Goal: Complete application form

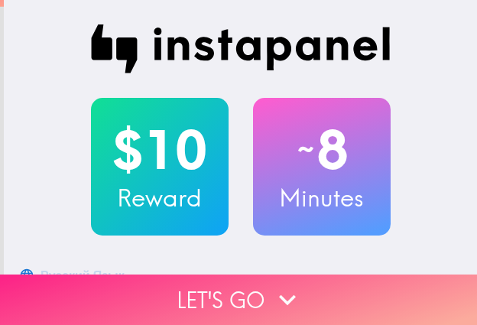
click at [392, 281] on button "Let's go" at bounding box center [238, 299] width 477 height 50
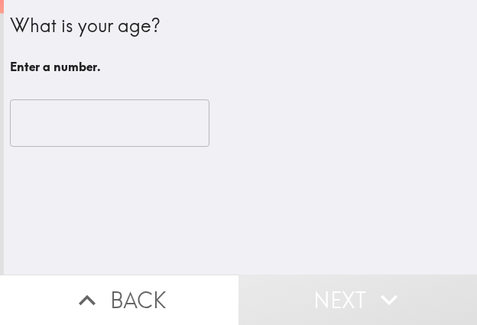
click at [71, 120] on input "number" at bounding box center [109, 122] width 199 height 47
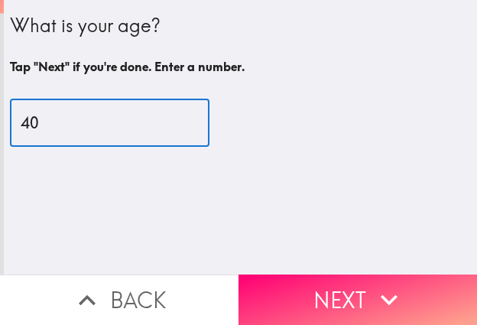
type input "40"
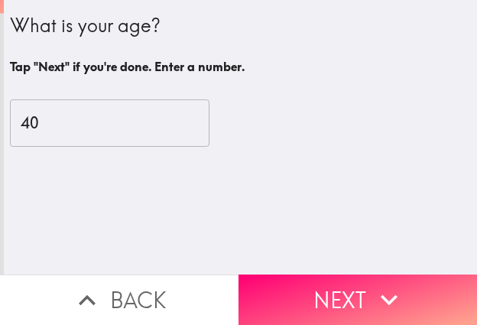
click at [345, 293] on button "Next" at bounding box center [357, 299] width 238 height 50
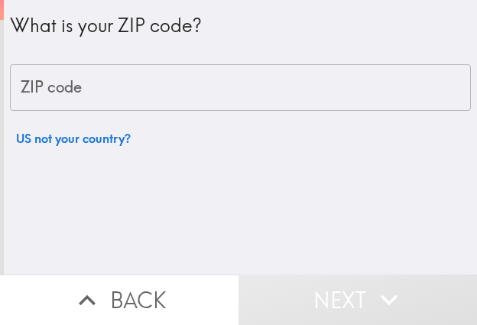
click at [176, 94] on input "ZIP code" at bounding box center [240, 87] width 461 height 47
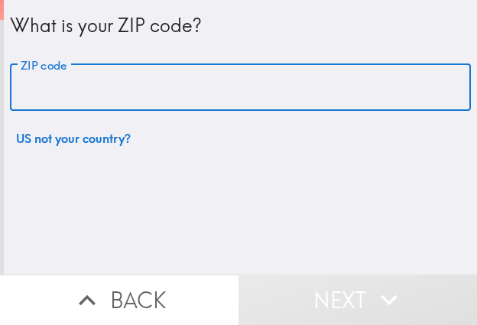
paste input "33605"
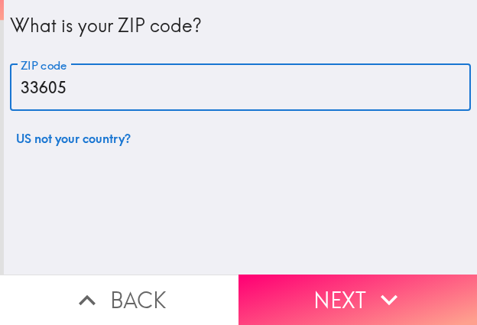
type input "33605"
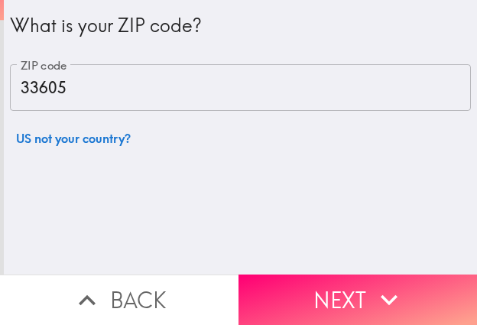
drag, startPoint x: 372, startPoint y: 285, endPoint x: 474, endPoint y: 282, distance: 102.4
click at [372, 285] on icon "button" at bounding box center [389, 300] width 34 height 34
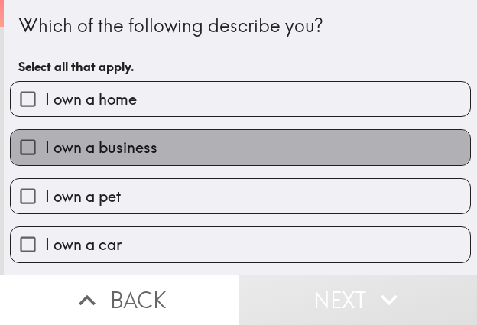
click at [251, 159] on label "I own a business" at bounding box center [240, 147] width 459 height 34
click at [45, 159] on input "I own a business" at bounding box center [28, 147] width 34 height 34
checkbox input "true"
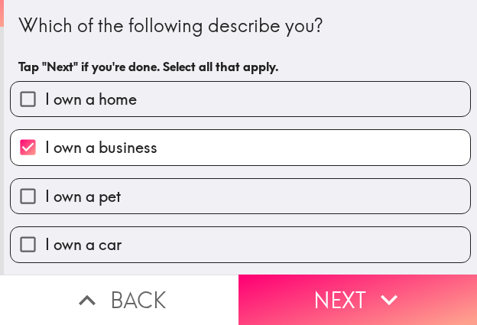
click at [389, 274] on button "Next" at bounding box center [357, 299] width 238 height 50
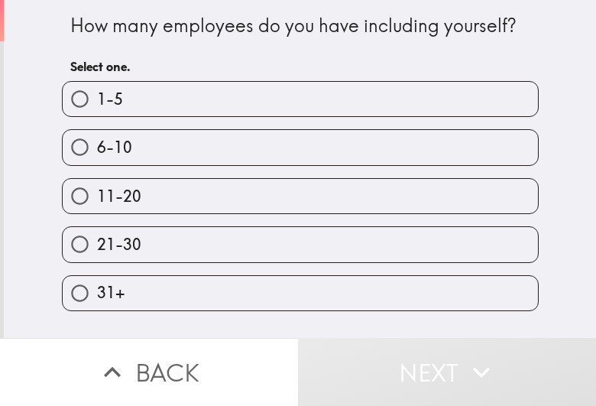
click at [466, 251] on label "21-30" at bounding box center [300, 244] width 475 height 34
click at [97, 251] on input "21-30" at bounding box center [80, 244] width 34 height 34
radio input "true"
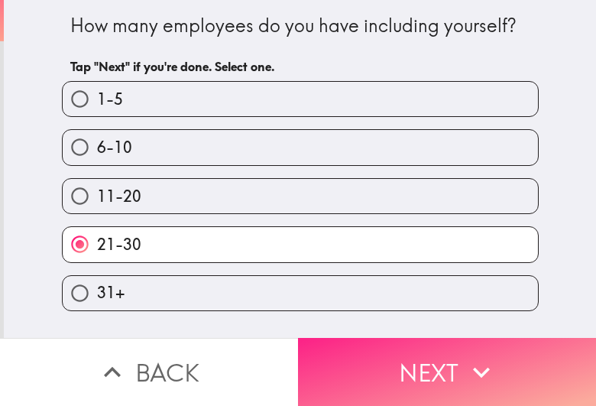
click at [452, 324] on button "Next" at bounding box center [447, 372] width 298 height 68
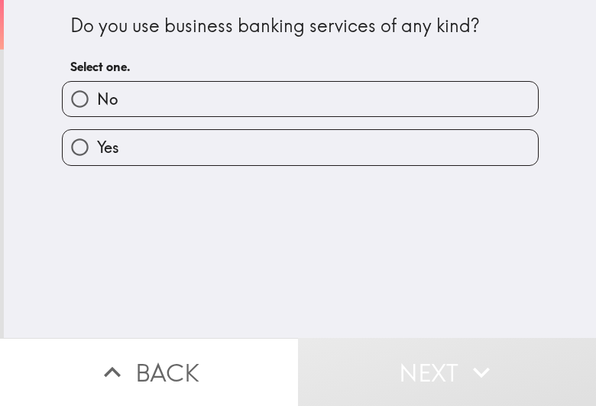
click at [257, 135] on label "Yes" at bounding box center [300, 147] width 475 height 34
click at [97, 135] on input "Yes" at bounding box center [80, 147] width 34 height 34
radio input "true"
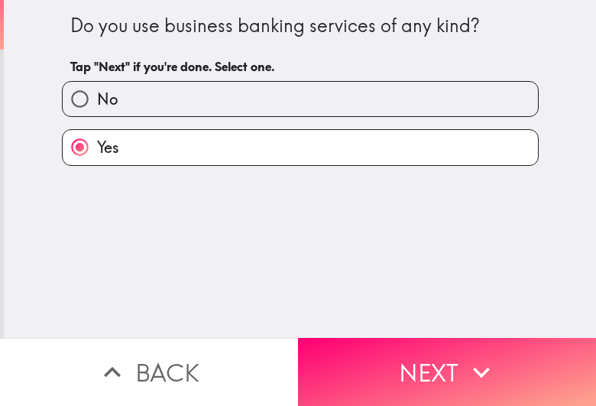
click at [476, 324] on button "Next" at bounding box center [447, 372] width 298 height 68
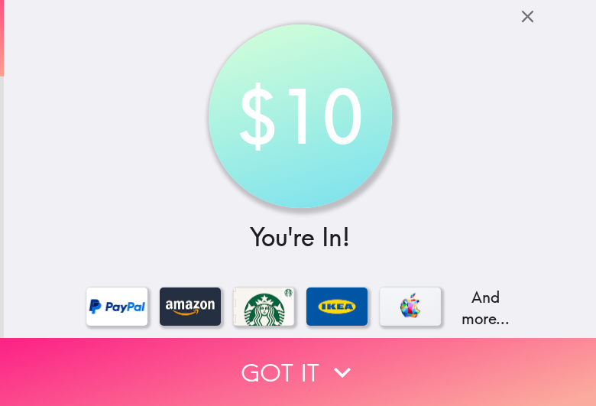
drag, startPoint x: 509, startPoint y: 348, endPoint x: 548, endPoint y: 357, distance: 40.8
click at [476, 324] on button "Got it" at bounding box center [298, 372] width 596 height 68
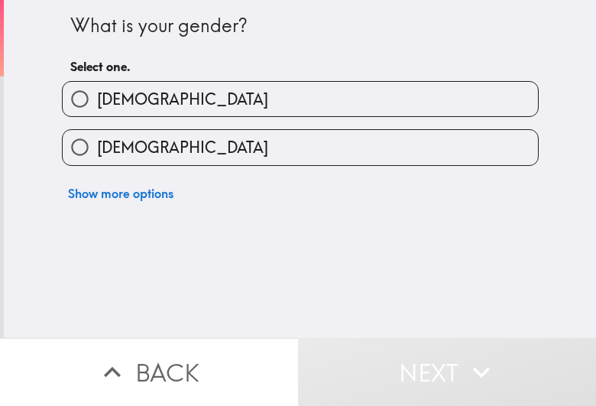
drag, startPoint x: 313, startPoint y: 85, endPoint x: 367, endPoint y: 96, distance: 54.7
click at [313, 85] on label "[DEMOGRAPHIC_DATA]" at bounding box center [300, 99] width 475 height 34
click at [97, 85] on input "[DEMOGRAPHIC_DATA]" at bounding box center [80, 99] width 34 height 34
radio input "true"
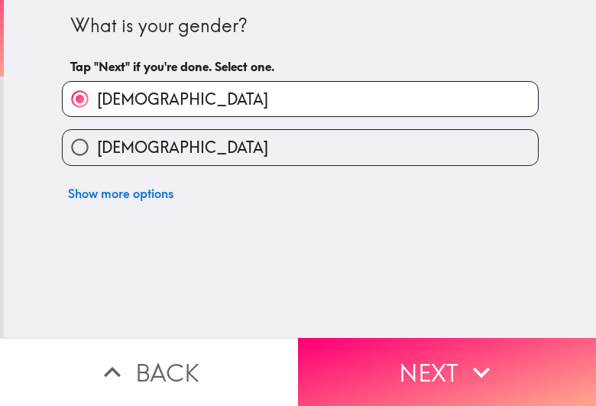
drag, startPoint x: 493, startPoint y: 344, endPoint x: 594, endPoint y: 353, distance: 102.0
click at [476, 324] on button "Next" at bounding box center [447, 372] width 298 height 68
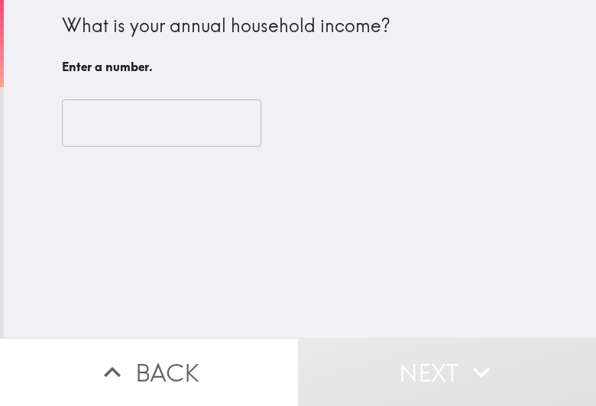
click at [128, 112] on input "number" at bounding box center [161, 122] width 199 height 47
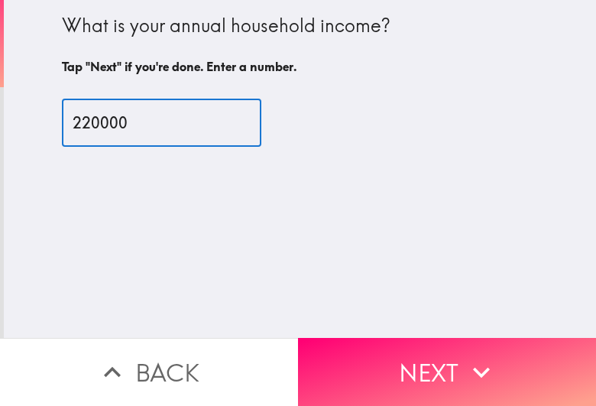
type input "220000"
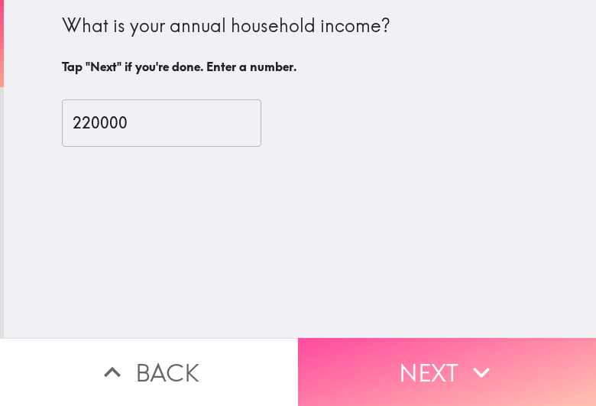
drag, startPoint x: 478, startPoint y: 363, endPoint x: 593, endPoint y: 369, distance: 114.7
click at [476, 324] on icon "button" at bounding box center [481, 372] width 34 height 34
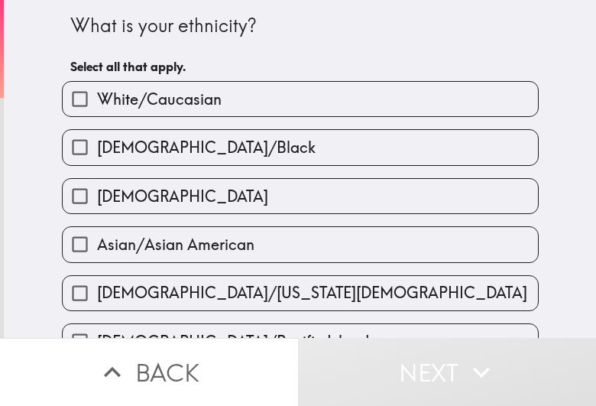
click at [346, 94] on label "White/Caucasian" at bounding box center [300, 99] width 475 height 34
click at [97, 94] on input "White/Caucasian" at bounding box center [80, 99] width 34 height 34
checkbox input "true"
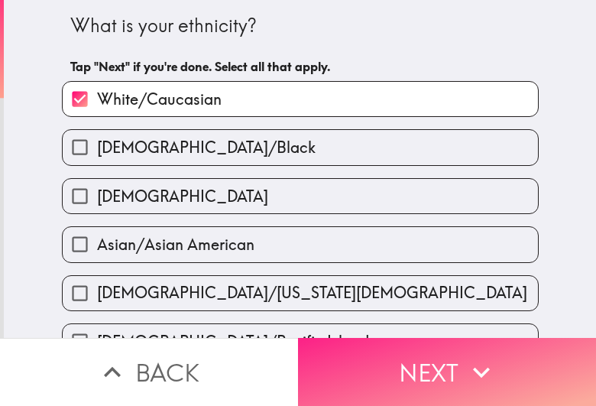
click at [476, 324] on button "Next" at bounding box center [447, 372] width 298 height 68
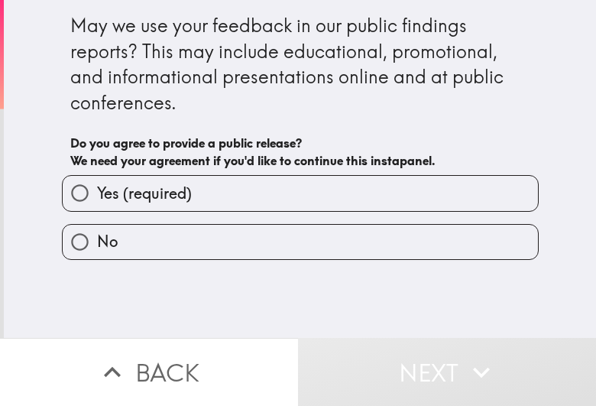
drag, startPoint x: 357, startPoint y: 196, endPoint x: 377, endPoint y: 212, distance: 25.1
click at [357, 196] on label "Yes (required)" at bounding box center [300, 193] width 475 height 34
click at [97, 196] on input "Yes (required)" at bounding box center [80, 193] width 34 height 34
radio input "true"
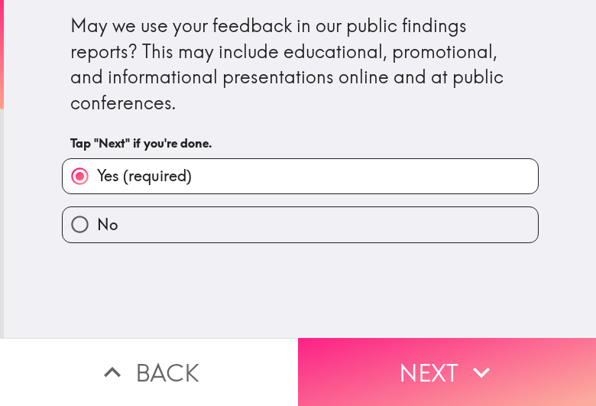
click at [476, 324] on icon "button" at bounding box center [481, 372] width 34 height 34
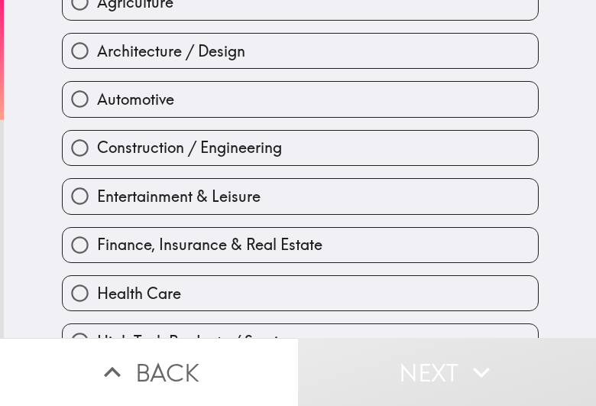
scroll to position [191, 0]
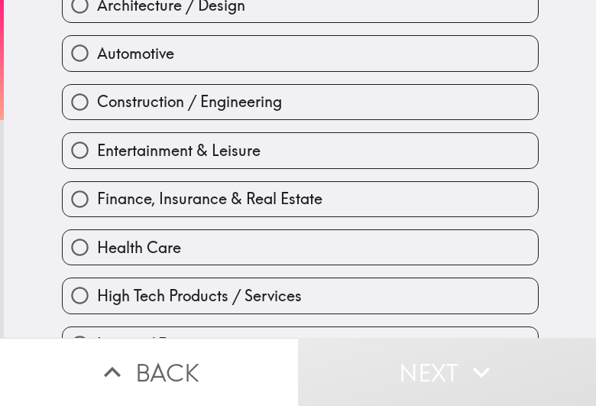
drag, startPoint x: 309, startPoint y: 163, endPoint x: 590, endPoint y: 192, distance: 281.9
click at [309, 162] on label "Entertainment & Leisure" at bounding box center [300, 150] width 475 height 34
click at [97, 162] on input "Entertainment & Leisure" at bounding box center [80, 150] width 34 height 34
radio input "true"
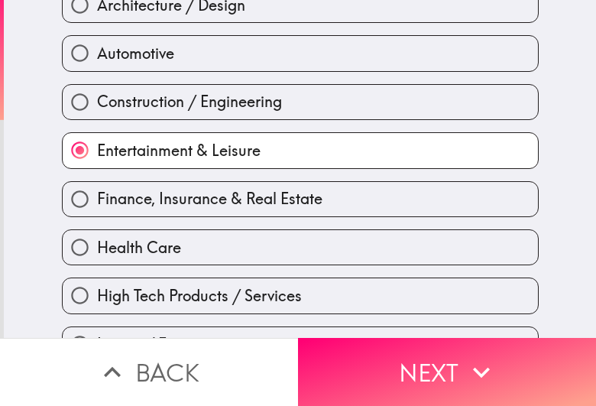
click at [476, 324] on icon "button" at bounding box center [481, 372] width 34 height 34
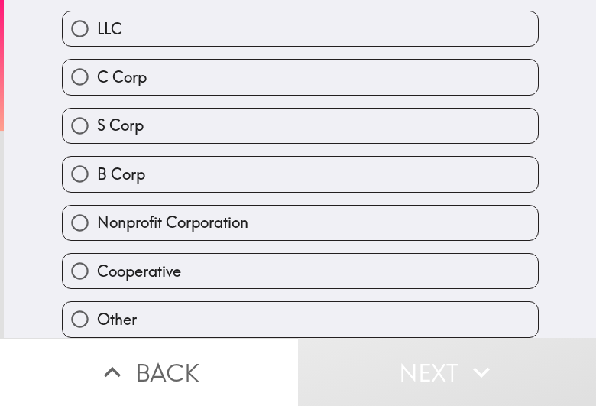
scroll to position [51, 0]
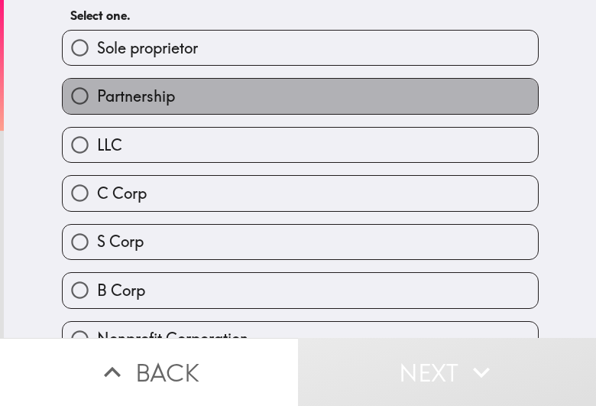
drag, startPoint x: 416, startPoint y: 90, endPoint x: 443, endPoint y: 97, distance: 27.6
click at [416, 90] on label "Partnership" at bounding box center [300, 96] width 475 height 34
click at [97, 90] on input "Partnership" at bounding box center [80, 96] width 34 height 34
radio input "true"
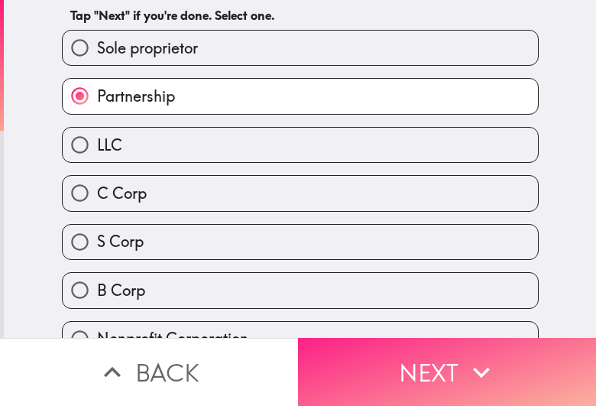
click at [476, 324] on button "Next" at bounding box center [447, 372] width 298 height 68
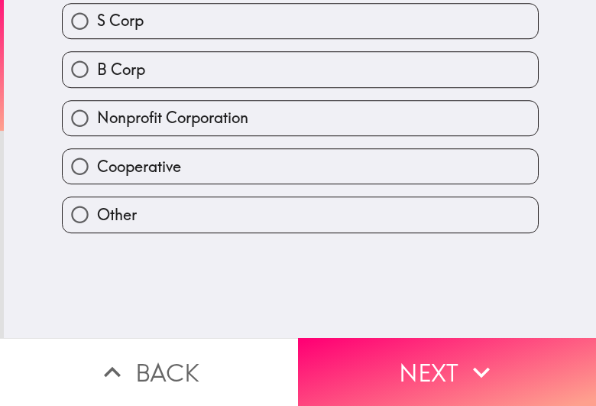
scroll to position [0, 0]
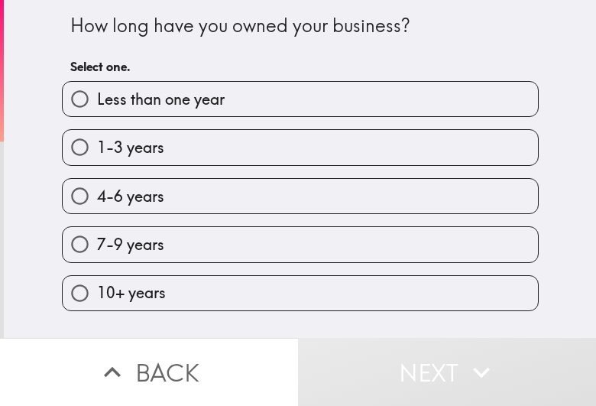
click at [306, 246] on label "7-9 years" at bounding box center [300, 244] width 475 height 34
click at [97, 246] on input "7-9 years" at bounding box center [80, 244] width 34 height 34
radio input "true"
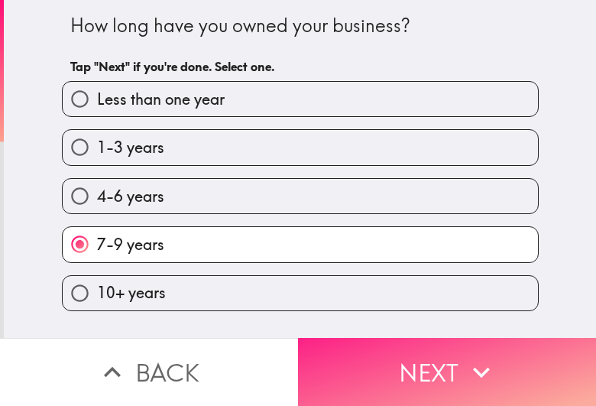
click at [476, 324] on button "Next" at bounding box center [447, 372] width 298 height 68
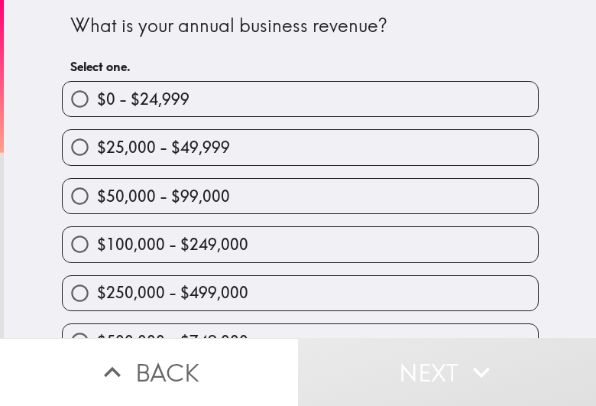
drag, startPoint x: 321, startPoint y: 250, endPoint x: 594, endPoint y: 251, distance: 273.4
click at [340, 254] on label "$100,000 - $249,000" at bounding box center [300, 244] width 475 height 34
click at [97, 254] on input "$100,000 - $249,000" at bounding box center [80, 244] width 34 height 34
radio input "true"
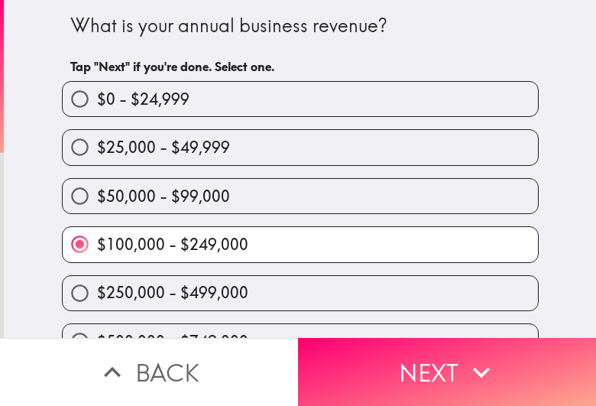
drag, startPoint x: 483, startPoint y: 365, endPoint x: 593, endPoint y: 378, distance: 110.7
click at [476, 324] on icon "button" at bounding box center [481, 372] width 34 height 34
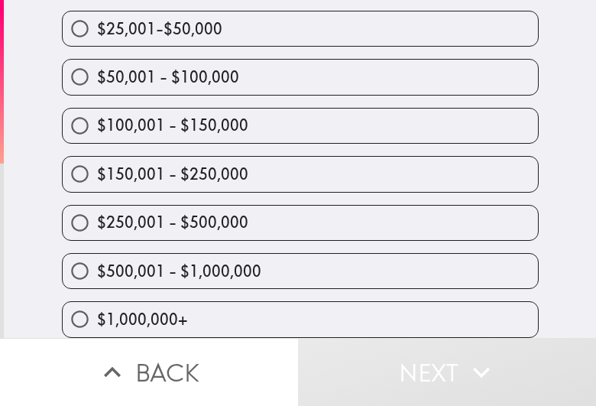
scroll to position [258, 0]
click at [270, 254] on label "$500,001 - $1,000,000" at bounding box center [300, 271] width 475 height 34
click at [97, 254] on input "$500,001 - $1,000,000" at bounding box center [80, 271] width 34 height 34
radio input "true"
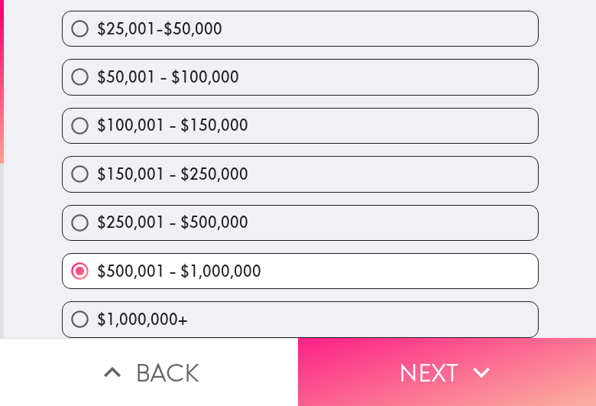
click at [451, 324] on button "Next" at bounding box center [447, 372] width 298 height 68
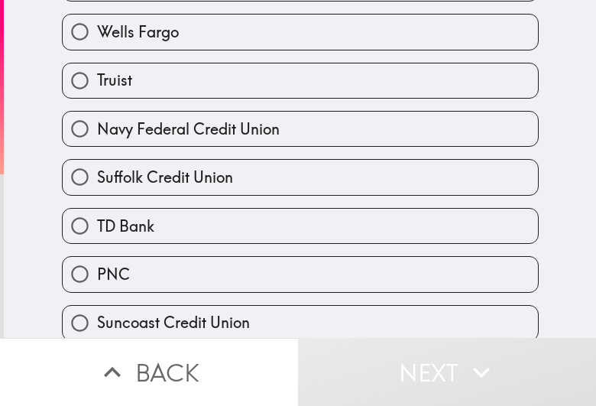
scroll to position [384, 0]
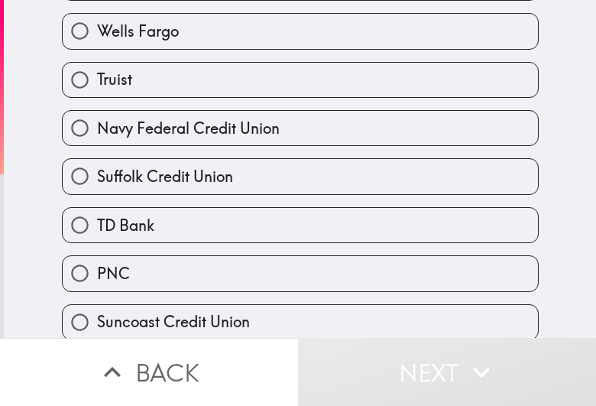
click at [306, 238] on label "TD Bank" at bounding box center [300, 225] width 475 height 34
click at [97, 238] on input "TD Bank" at bounding box center [80, 225] width 34 height 34
radio input "true"
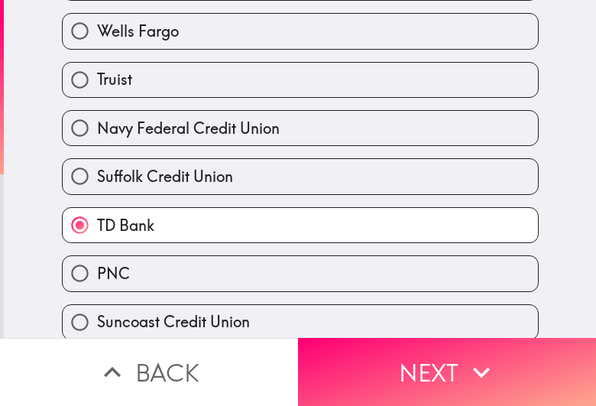
drag, startPoint x: 545, startPoint y: 365, endPoint x: 593, endPoint y: 371, distance: 48.5
click at [476, 324] on button "Next" at bounding box center [447, 372] width 298 height 68
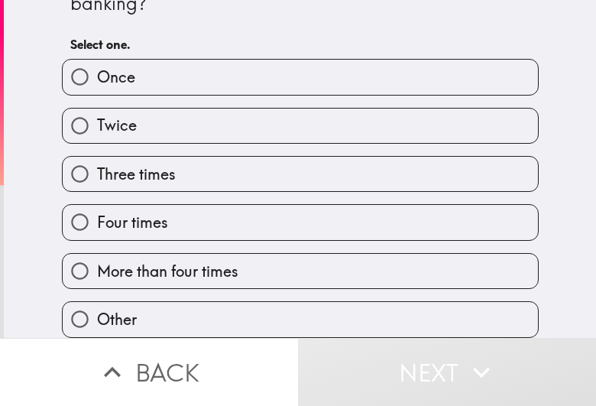
click at [319, 164] on label "Three times" at bounding box center [300, 174] width 475 height 34
click at [97, 164] on input "Three times" at bounding box center [80, 174] width 34 height 34
radio input "true"
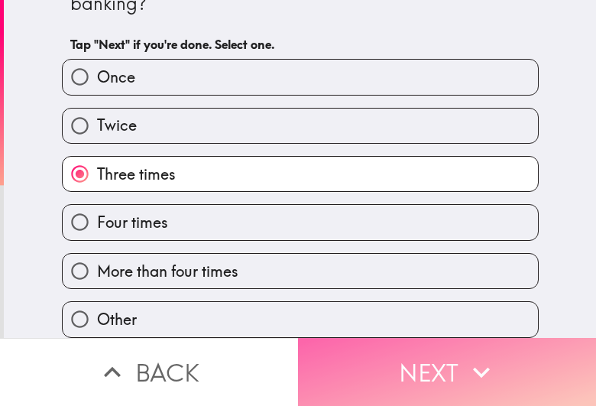
click at [476, 324] on button "Next" at bounding box center [447, 372] width 298 height 68
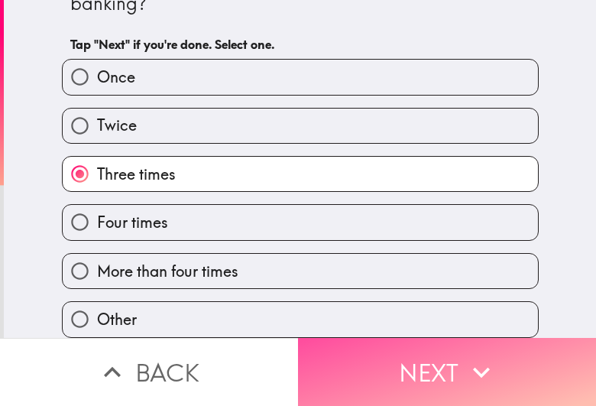
scroll to position [0, 0]
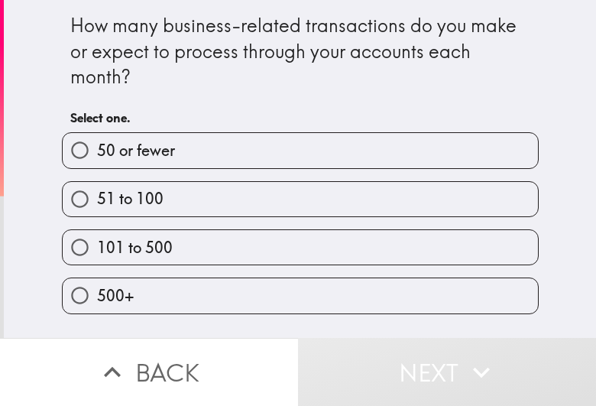
drag, startPoint x: 312, startPoint y: 241, endPoint x: 489, endPoint y: 262, distance: 178.4
click at [312, 241] on label "101 to 500" at bounding box center [300, 247] width 475 height 34
click at [97, 241] on input "101 to 500" at bounding box center [80, 247] width 34 height 34
radio input "true"
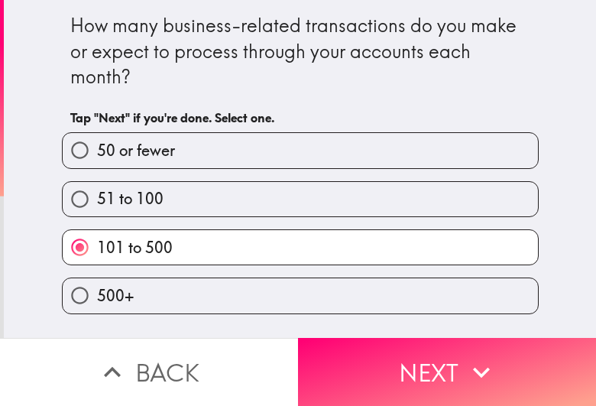
drag, startPoint x: 474, startPoint y: 354, endPoint x: 592, endPoint y: 365, distance: 118.2
click at [474, 324] on icon "button" at bounding box center [481, 372] width 34 height 34
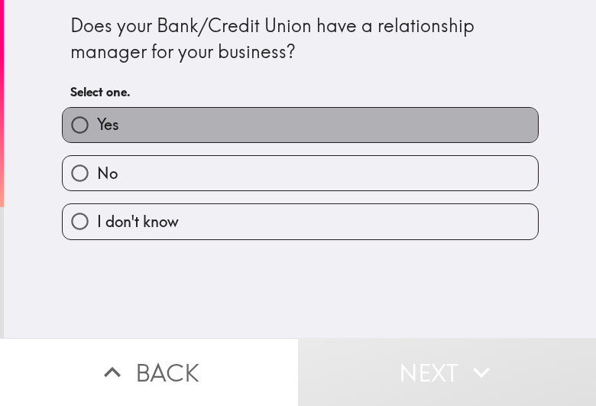
click at [402, 124] on label "Yes" at bounding box center [300, 125] width 475 height 34
click at [97, 124] on input "Yes" at bounding box center [80, 125] width 34 height 34
radio input "true"
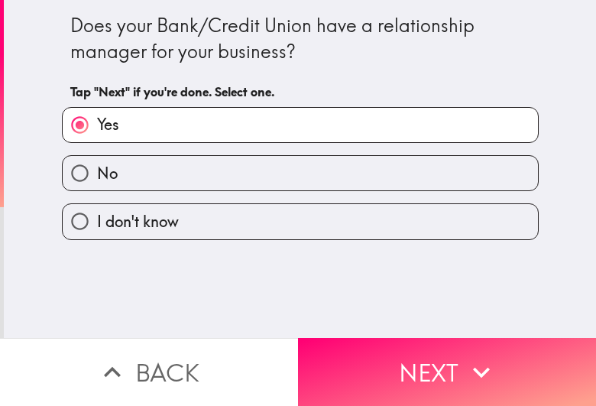
drag, startPoint x: 478, startPoint y: 365, endPoint x: 593, endPoint y: 372, distance: 114.8
click at [476, 324] on icon "button" at bounding box center [481, 372] width 34 height 34
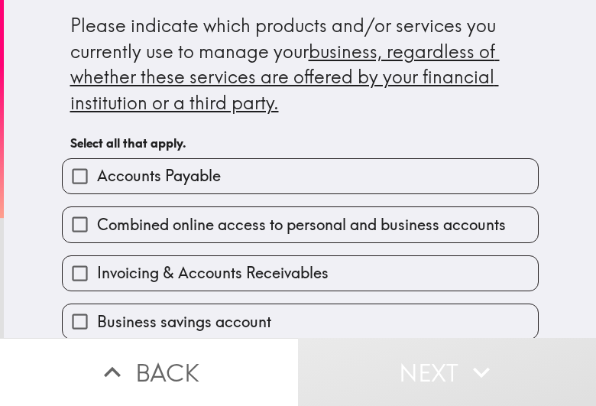
click at [266, 231] on span "Combined online access to personal and business accounts" at bounding box center [301, 224] width 409 height 21
click at [97, 231] on input "Combined online access to personal and business accounts" at bounding box center [80, 224] width 34 height 34
checkbox input "true"
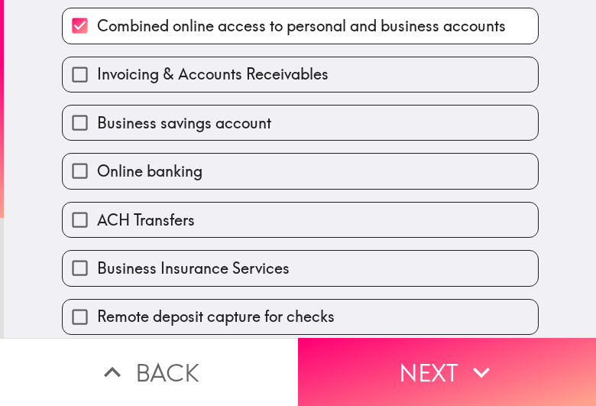
scroll to position [286, 0]
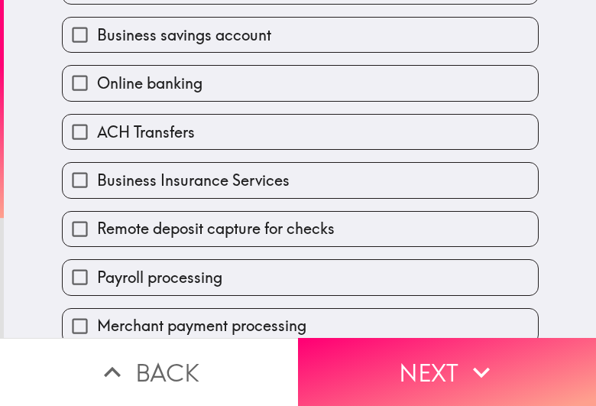
click at [289, 82] on label "Online banking" at bounding box center [300, 83] width 475 height 34
click at [97, 82] on input "Online banking" at bounding box center [80, 83] width 34 height 34
checkbox input "true"
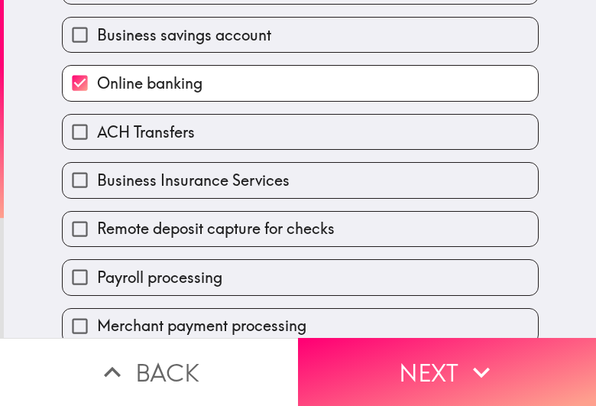
drag, startPoint x: 277, startPoint y: 119, endPoint x: 280, endPoint y: 157, distance: 37.5
click at [277, 120] on label "ACH Transfers" at bounding box center [300, 132] width 475 height 34
click at [97, 120] on input "ACH Transfers" at bounding box center [80, 132] width 34 height 34
checkbox input "true"
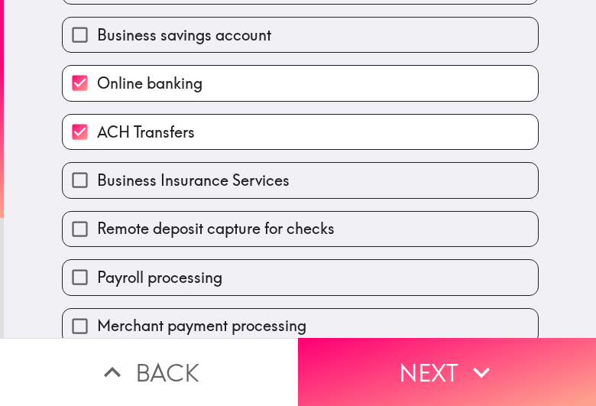
click at [280, 157] on div "Business Insurance Services" at bounding box center [294, 174] width 489 height 48
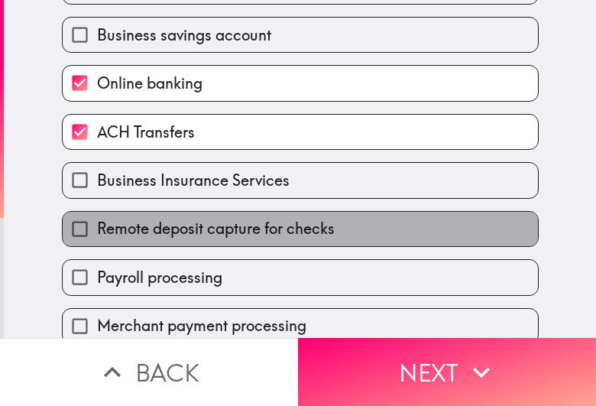
click at [288, 235] on span "Remote deposit capture for checks" at bounding box center [216, 228] width 238 height 21
click at [97, 235] on input "Remote deposit capture for checks" at bounding box center [80, 229] width 34 height 34
checkbox input "true"
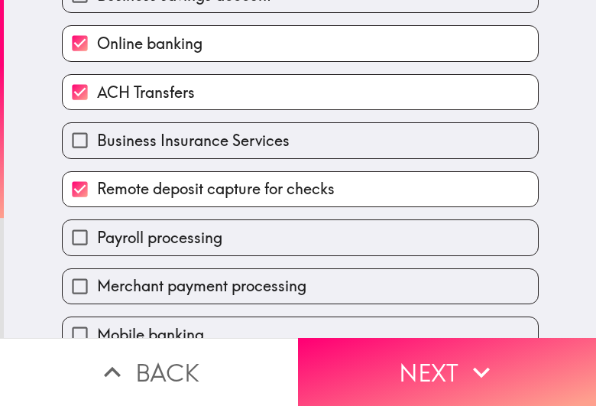
scroll to position [477, 0]
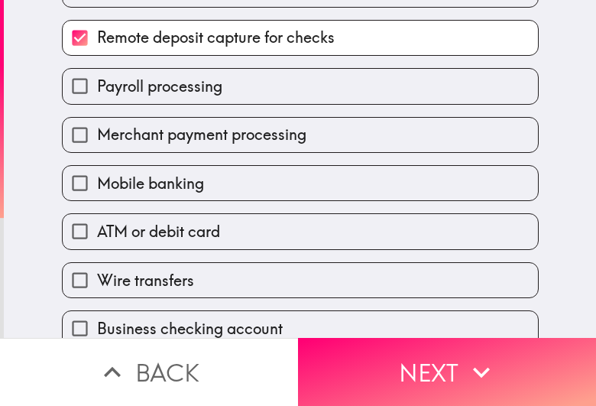
click at [298, 173] on label "Mobile banking" at bounding box center [300, 183] width 475 height 34
click at [97, 173] on input "Mobile banking" at bounding box center [80, 183] width 34 height 34
checkbox input "true"
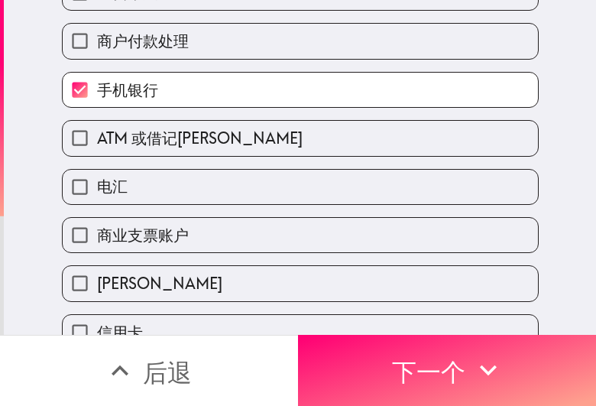
scroll to position [555, 0]
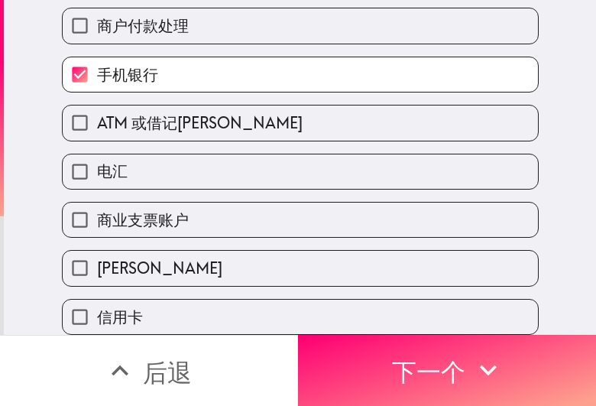
drag, startPoint x: 220, startPoint y: 145, endPoint x: 208, endPoint y: 191, distance: 47.4
click at [220, 154] on label "电汇" at bounding box center [300, 171] width 475 height 34
click at [97, 154] on input "电汇" at bounding box center [80, 171] width 34 height 34
checkbox input "true"
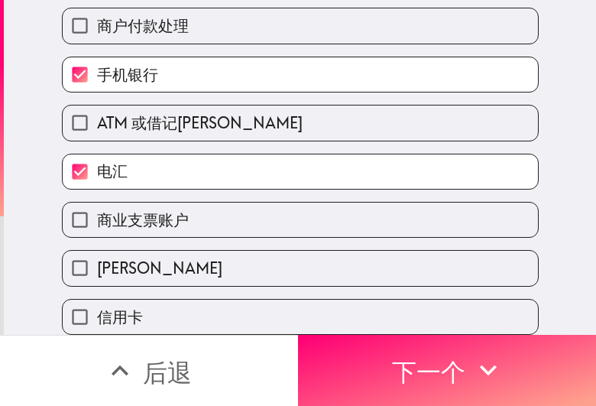
click at [203, 202] on label "商业支票账户" at bounding box center [300, 219] width 475 height 34
click at [97, 202] on input "商业支票账户" at bounding box center [80, 219] width 34 height 34
checkbox input "true"
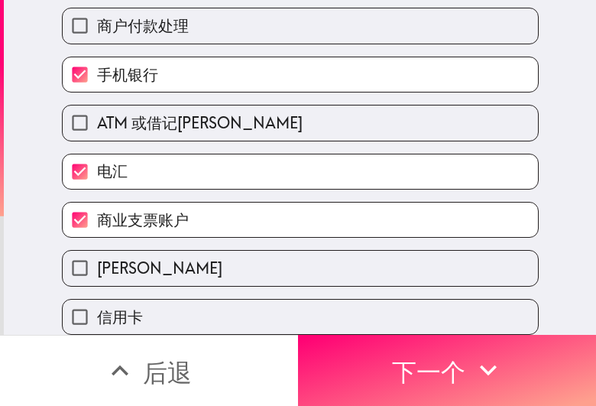
click at [192, 286] on div "信用卡" at bounding box center [294, 310] width 489 height 48
click at [258, 302] on label "信用卡" at bounding box center [300, 316] width 475 height 34
click at [97, 302] on input "信用卡" at bounding box center [80, 316] width 34 height 34
checkbox input "true"
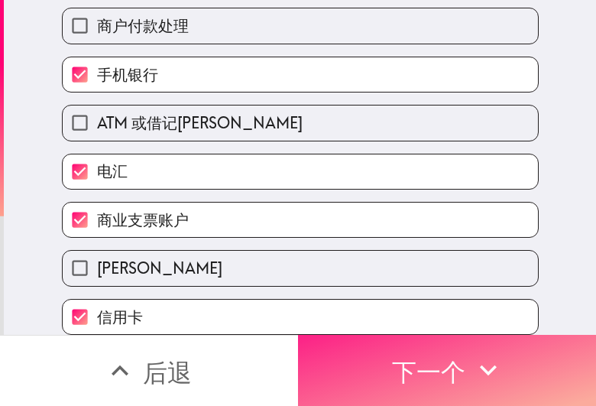
click at [476, 324] on icon "button" at bounding box center [488, 370] width 34 height 34
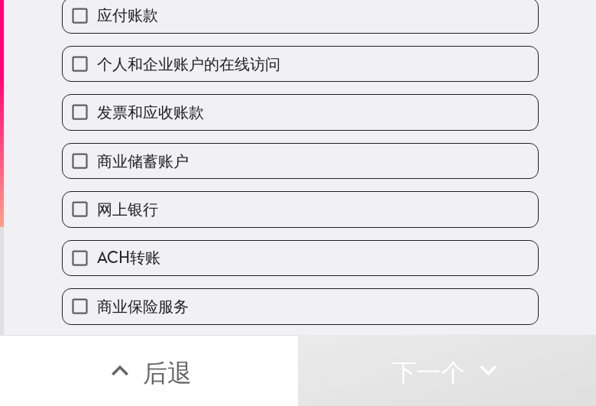
scroll to position [31, 0]
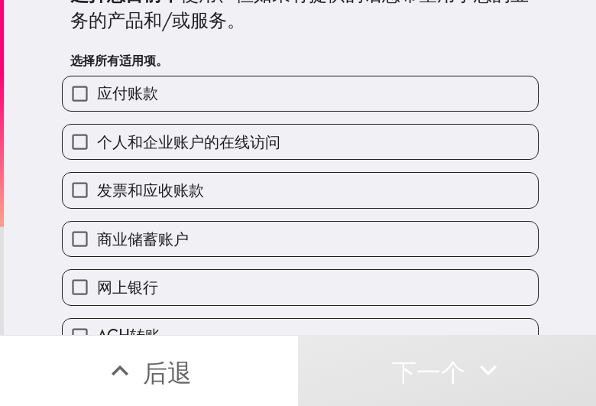
click at [196, 324] on button "后退" at bounding box center [149, 370] width 298 height 71
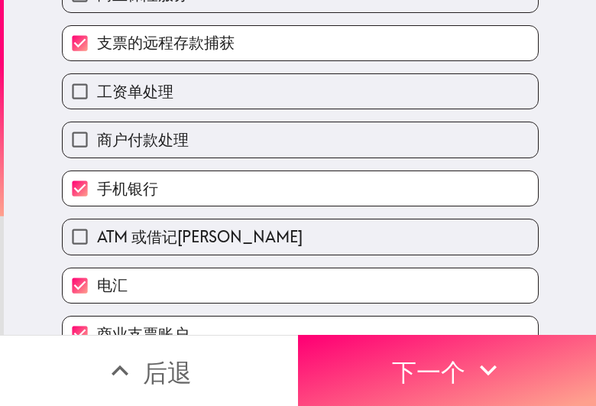
scroll to position [555, 0]
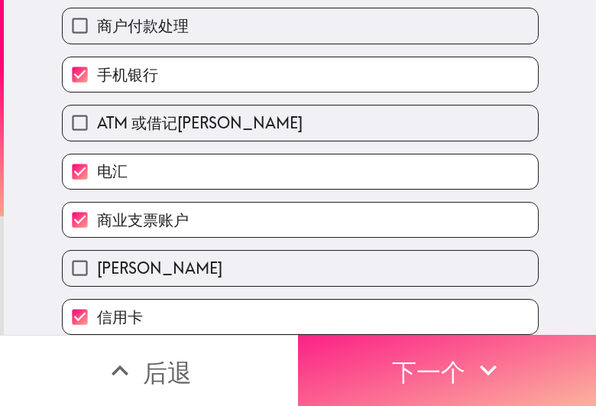
click at [433, 324] on font "下一个" at bounding box center [428, 372] width 73 height 31
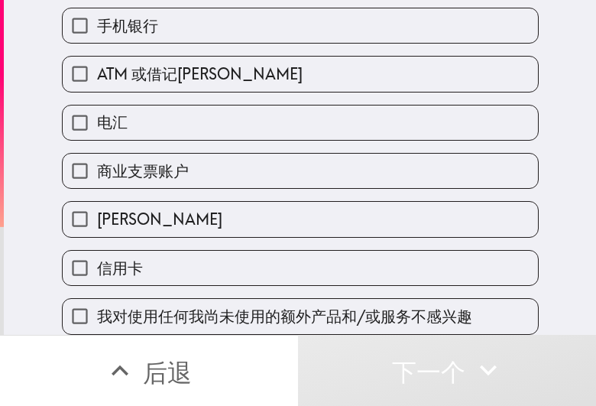
scroll to position [604, 0]
click at [244, 202] on label "[PERSON_NAME]" at bounding box center [300, 219] width 475 height 34
click at [97, 202] on input "[PERSON_NAME]" at bounding box center [80, 219] width 34 height 34
checkbox input "true"
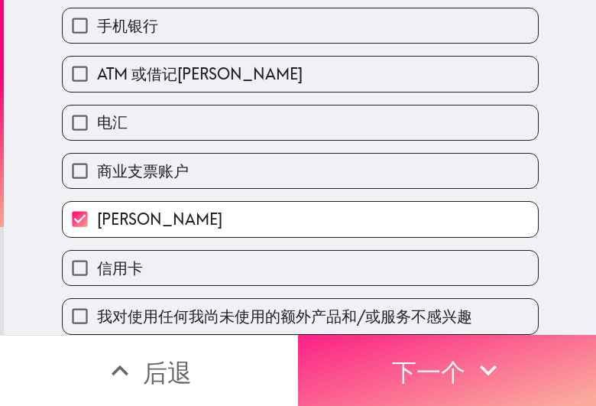
click at [432, 324] on font "下一个" at bounding box center [428, 372] width 73 height 31
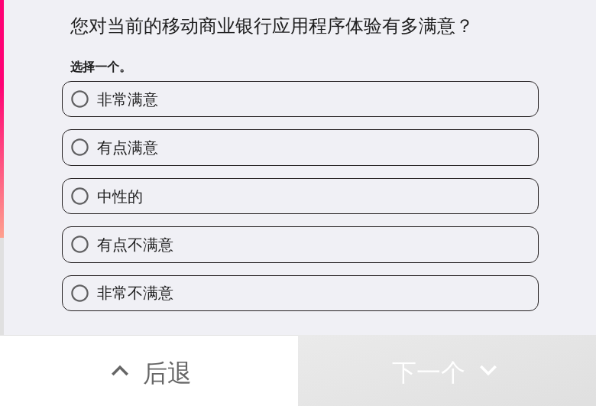
click at [415, 128] on div "有点满意" at bounding box center [294, 141] width 489 height 48
drag, startPoint x: 471, startPoint y: 149, endPoint x: 593, endPoint y: 181, distance: 126.3
click at [470, 150] on label "有点满意" at bounding box center [300, 147] width 475 height 34
click at [97, 150] on input "有点满意" at bounding box center [80, 147] width 34 height 34
radio input "true"
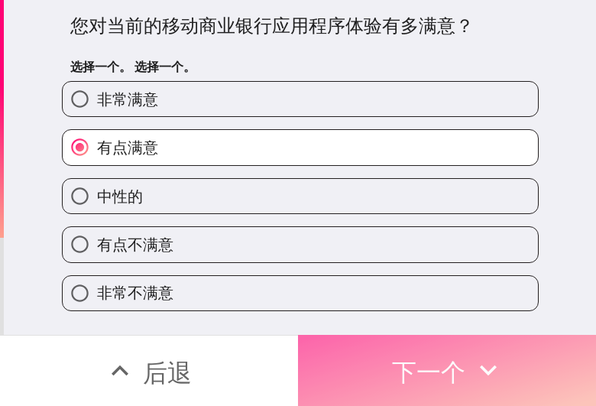
click at [476, 324] on button "下一个" at bounding box center [447, 370] width 298 height 71
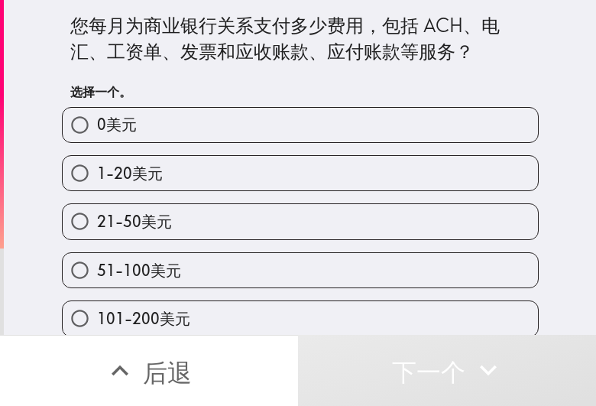
click at [326, 166] on label "1-20美元" at bounding box center [300, 173] width 475 height 34
click at [97, 166] on input "1-20美元" at bounding box center [80, 173] width 34 height 34
radio input "true"
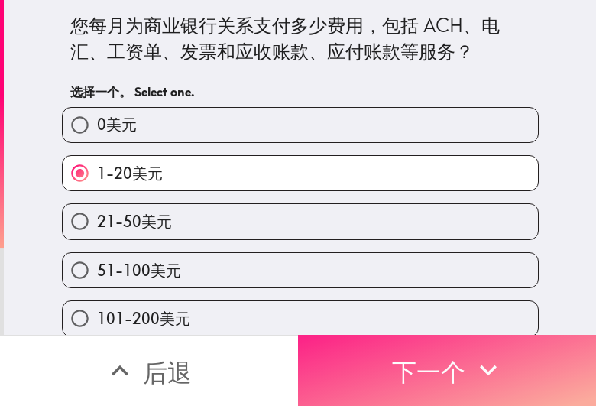
click at [476, 324] on icon "button" at bounding box center [488, 370] width 34 height 34
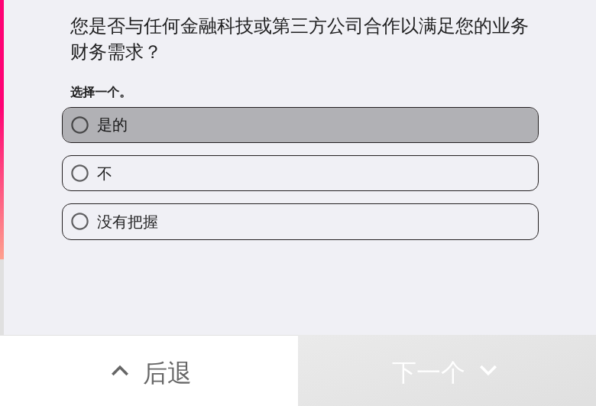
drag, startPoint x: 414, startPoint y: 118, endPoint x: 593, endPoint y: 134, distance: 180.1
click at [418, 118] on label "是的" at bounding box center [300, 125] width 475 height 34
click at [97, 118] on input "是的" at bounding box center [80, 125] width 34 height 34
radio input "true"
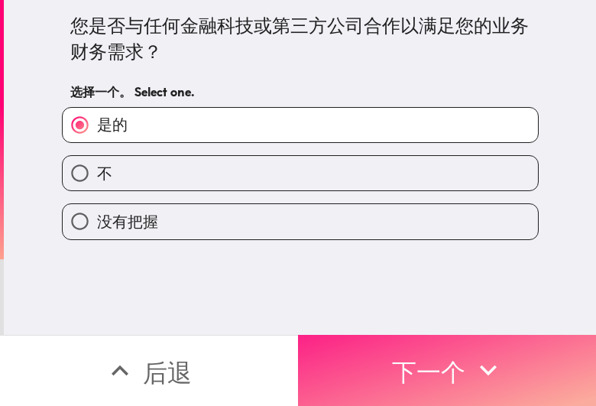
click at [476, 324] on button "下一个" at bounding box center [447, 370] width 298 height 71
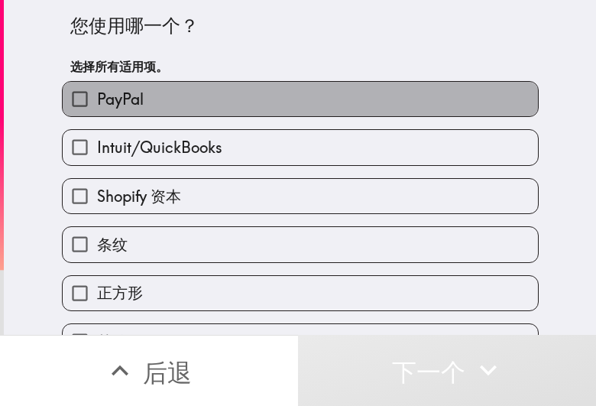
click at [315, 105] on label "PayPal" at bounding box center [300, 99] width 475 height 34
click at [97, 105] on input "PayPal" at bounding box center [80, 99] width 34 height 34
checkbox input "true"
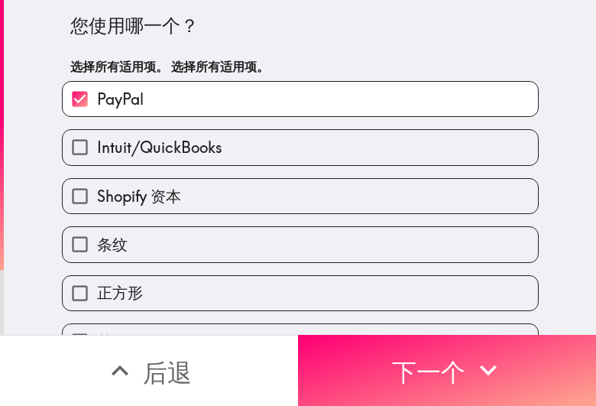
drag, startPoint x: 512, startPoint y: 369, endPoint x: 510, endPoint y: 139, distance: 229.9
click at [476, 324] on button "下一个" at bounding box center [447, 370] width 298 height 71
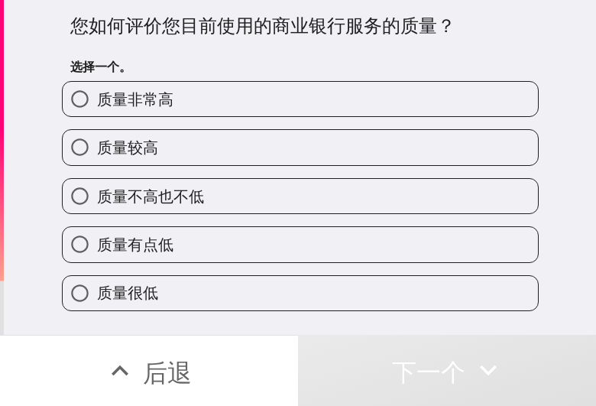
click at [306, 128] on div "质量较高" at bounding box center [294, 141] width 489 height 48
click at [371, 163] on label "质量较高" at bounding box center [300, 147] width 475 height 34
click at [97, 163] on input "质量较高" at bounding box center [80, 147] width 34 height 34
radio input "true"
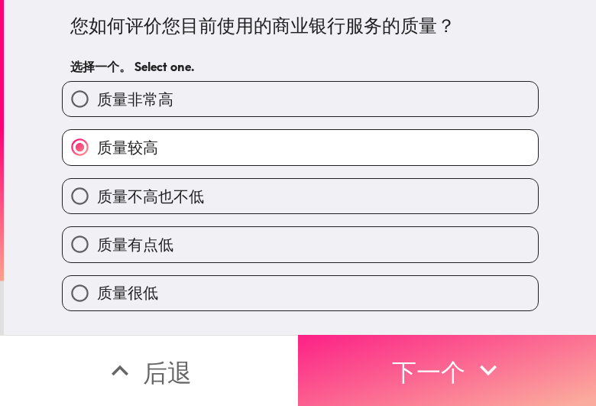
click at [476, 324] on button "下一个" at bounding box center [447, 370] width 298 height 71
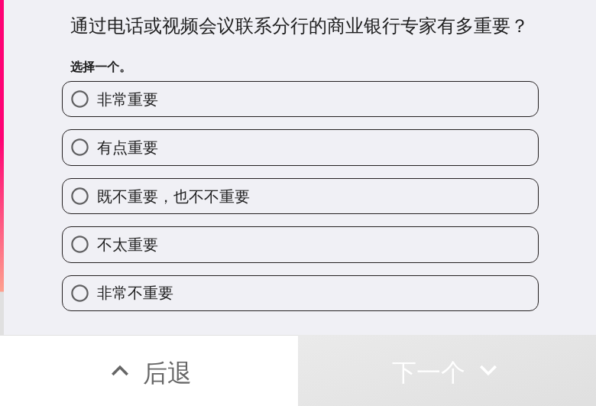
click at [403, 144] on label "有点重要" at bounding box center [300, 147] width 475 height 34
click at [97, 144] on input "有点重要" at bounding box center [80, 147] width 34 height 34
radio input "true"
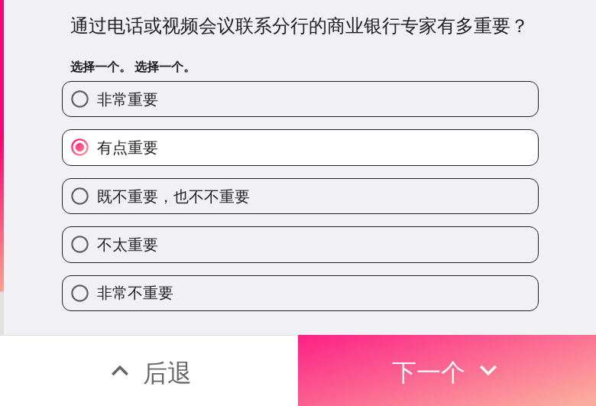
click at [476, 324] on button "下一个" at bounding box center [447, 370] width 298 height 71
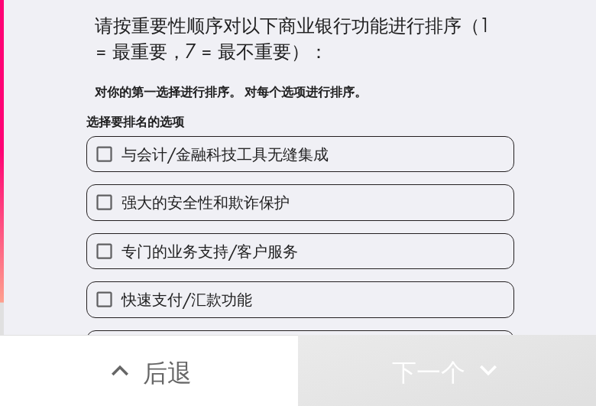
click at [405, 299] on label "快速支付/汇款功能" at bounding box center [300, 299] width 426 height 34
click at [121, 299] on input "快速支付/汇款功能" at bounding box center [104, 299] width 34 height 34
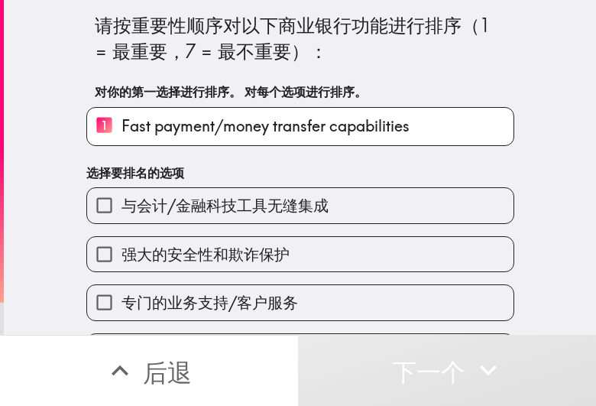
click at [411, 265] on label "强大的安全性和欺诈保护" at bounding box center [300, 254] width 426 height 34
click at [121, 265] on input "强大的安全性和欺诈保护" at bounding box center [104, 254] width 34 height 34
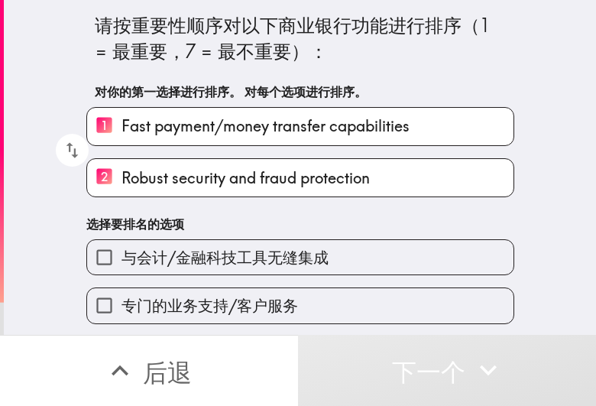
click at [413, 252] on label "与会计/金融科技工具无缝集成" at bounding box center [300, 257] width 426 height 34
click at [121, 252] on input "与会计/金融科技工具无缝集成" at bounding box center [104, 257] width 34 height 34
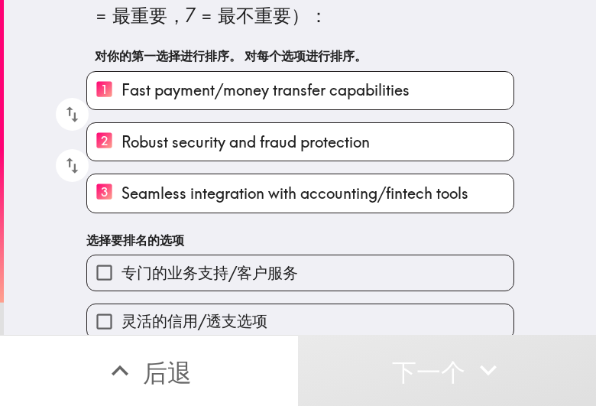
scroll to position [154, 0]
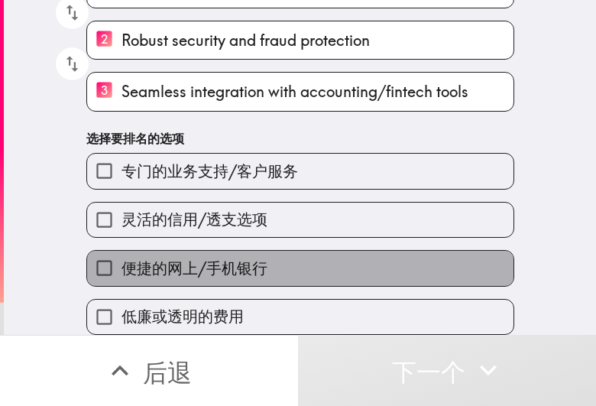
click at [354, 251] on label "便捷的网上/手机银行" at bounding box center [300, 268] width 426 height 34
click at [121, 251] on input "便捷的网上/手机银行" at bounding box center [104, 268] width 34 height 34
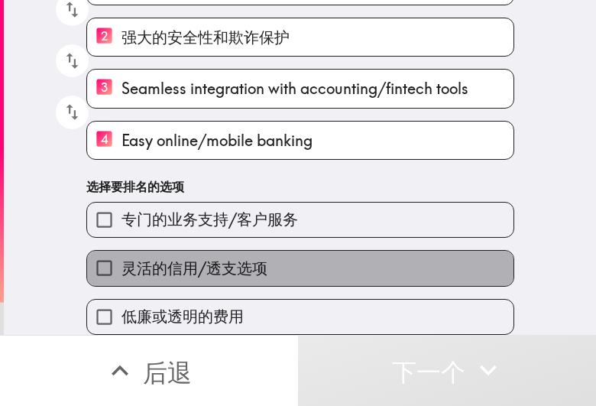
click at [355, 252] on label "灵活的信用/透支选项" at bounding box center [300, 268] width 426 height 34
click at [121, 252] on input "灵活的信用/透支选项" at bounding box center [104, 268] width 34 height 34
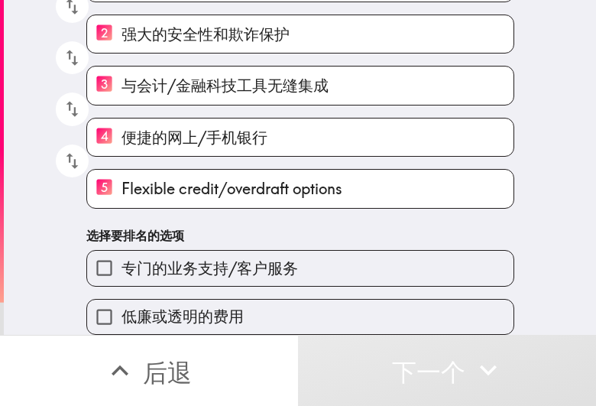
click at [370, 286] on div "低廉或透明的费用" at bounding box center [294, 310] width 440 height 48
click at [365, 251] on label "专门的业务支持/客户服务" at bounding box center [300, 268] width 426 height 34
click at [121, 251] on input "专门的业务支持/客户服务" at bounding box center [104, 268] width 34 height 34
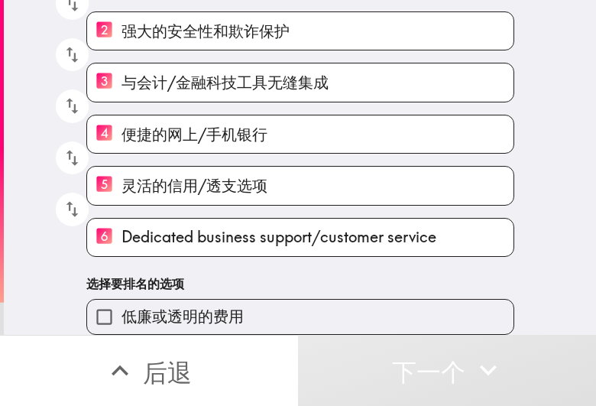
click at [382, 299] on label "低廉或透明的费用" at bounding box center [300, 316] width 426 height 34
click at [121, 299] on input "低廉或透明的费用" at bounding box center [104, 316] width 34 height 34
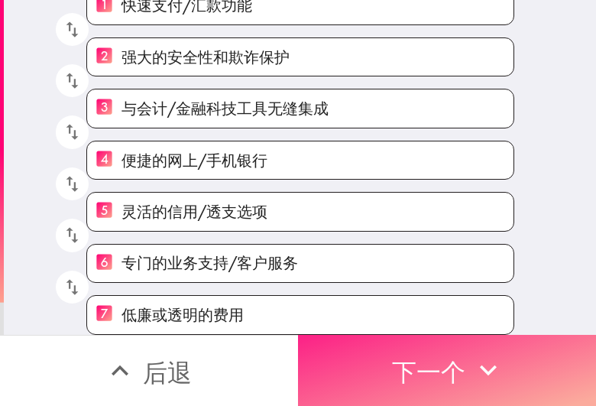
click at [476, 324] on button "下一个" at bounding box center [447, 370] width 298 height 71
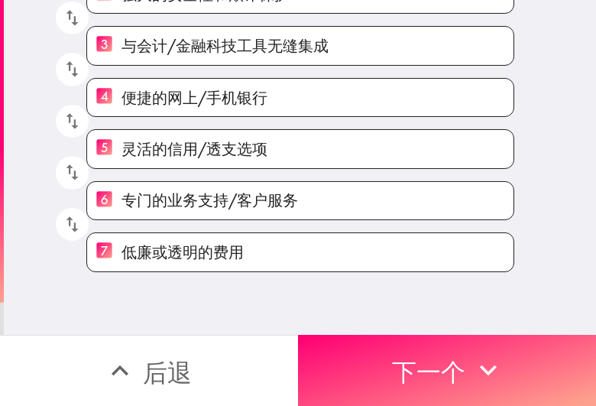
scroll to position [27, 0]
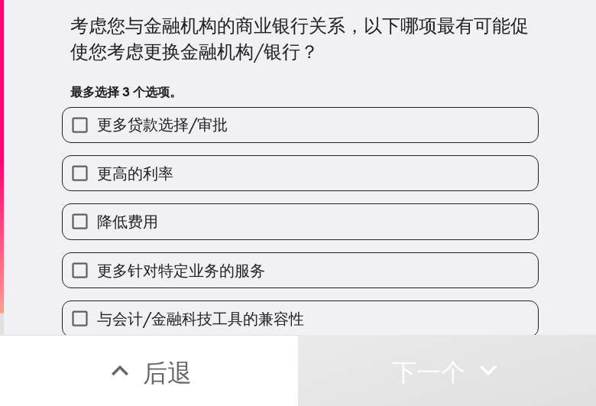
drag, startPoint x: 395, startPoint y: 154, endPoint x: 384, endPoint y: 136, distance: 21.2
click at [395, 154] on div "更高的利率" at bounding box center [294, 167] width 489 height 48
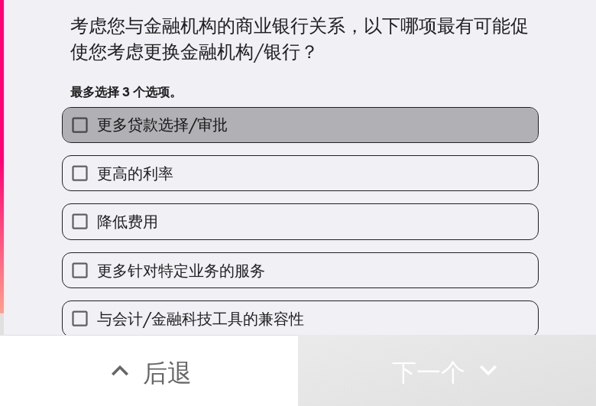
click at [383, 134] on label "更多贷款选择/审批" at bounding box center [300, 125] width 475 height 34
click at [97, 134] on input "更多贷款选择/审批" at bounding box center [80, 125] width 34 height 34
checkbox input "true"
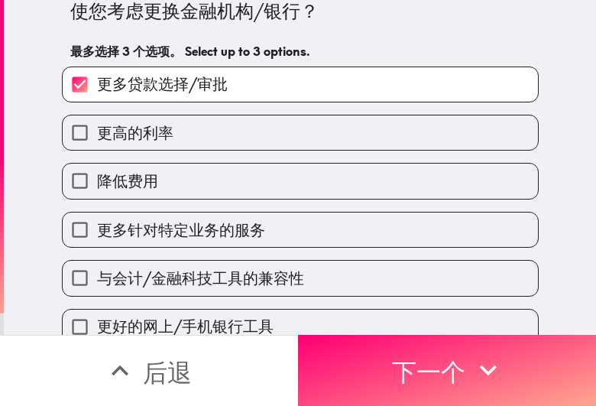
scroll to position [165, 0]
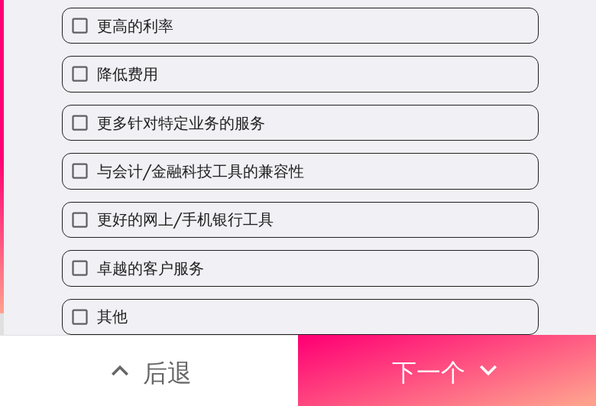
click at [292, 141] on div "与会计/金融科技工具的兼容性" at bounding box center [294, 165] width 489 height 48
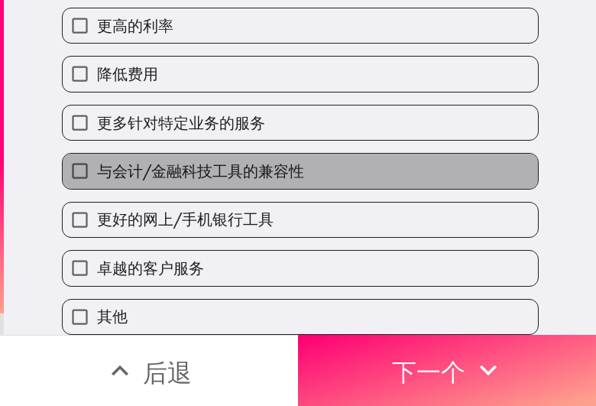
click at [298, 161] on label "与会计/金融科技工具的兼容性" at bounding box center [300, 171] width 475 height 34
click at [97, 161] on input "与会计/金融科技工具的兼容性" at bounding box center [80, 171] width 34 height 34
checkbox input "true"
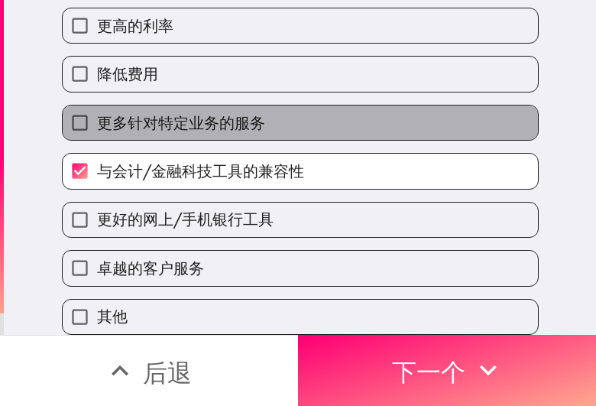
click at [296, 108] on label "更多针对特定业务的服务" at bounding box center [300, 122] width 475 height 34
click at [97, 108] on input "更多针对特定业务的服务" at bounding box center [80, 122] width 34 height 34
checkbox input "true"
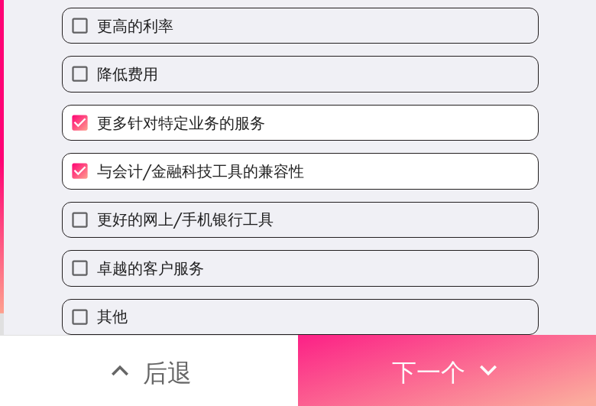
click at [435, 324] on font "下一个" at bounding box center [428, 370] width 73 height 46
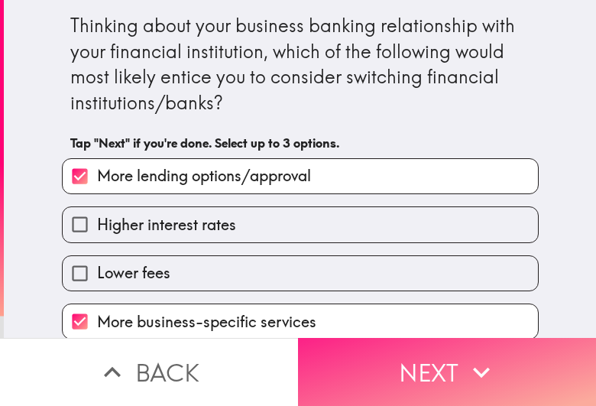
drag, startPoint x: 430, startPoint y: 364, endPoint x: 574, endPoint y: 390, distance: 146.5
click at [430, 364] on button "Next" at bounding box center [447, 372] width 298 height 68
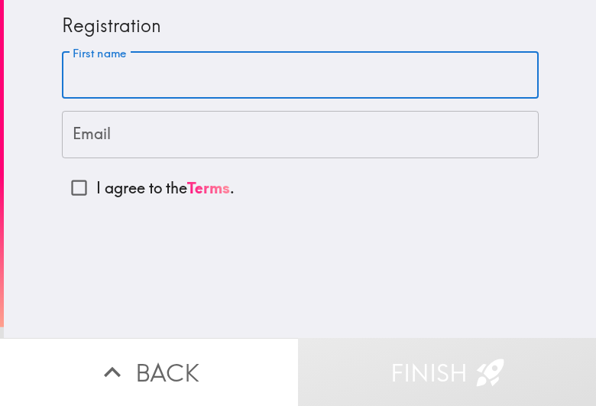
click at [260, 60] on input "First name" at bounding box center [300, 75] width 477 height 47
paste input "Joshua"
type input "Joshua"
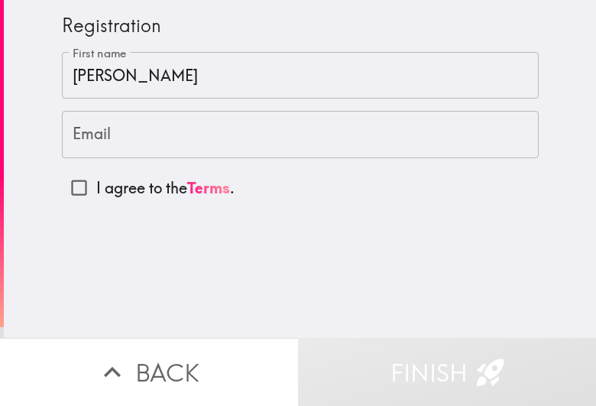
click at [267, 131] on input "Email" at bounding box center [300, 134] width 477 height 47
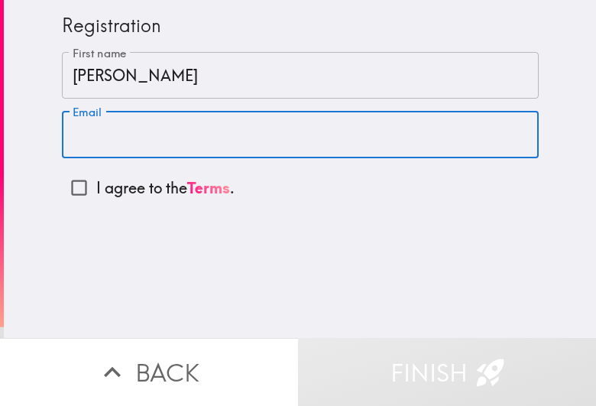
paste input "joshua2and40er@gmail.com"
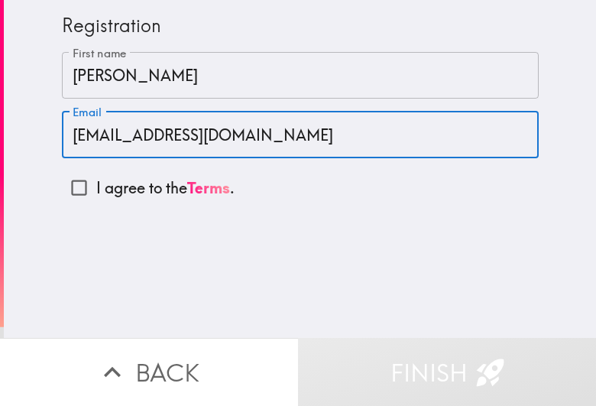
type input "joshua2and40er@gmail.com"
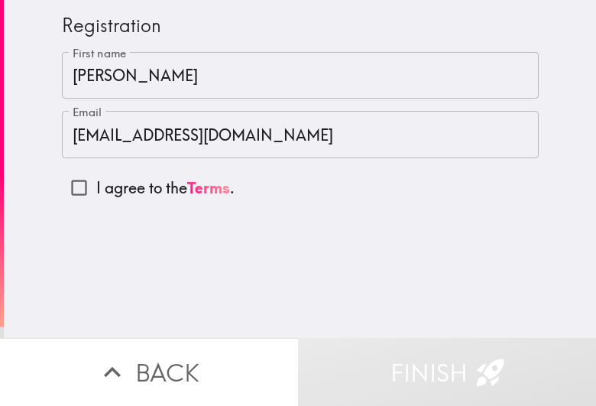
click at [151, 189] on p "I agree to the Terms ." at bounding box center [165, 187] width 138 height 21
click at [96, 189] on input "I agree to the Terms ." at bounding box center [79, 187] width 34 height 34
checkbox input "true"
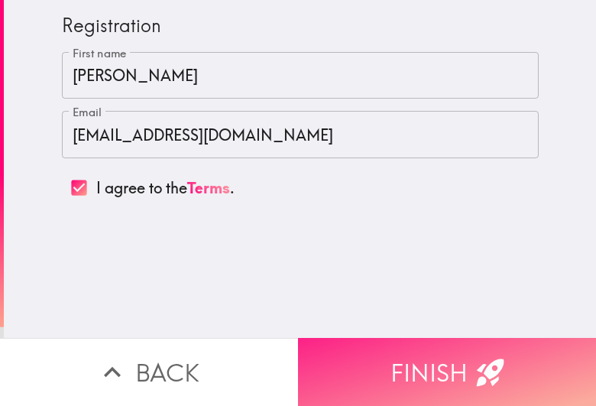
click at [374, 348] on button "Finish" at bounding box center [447, 372] width 298 height 68
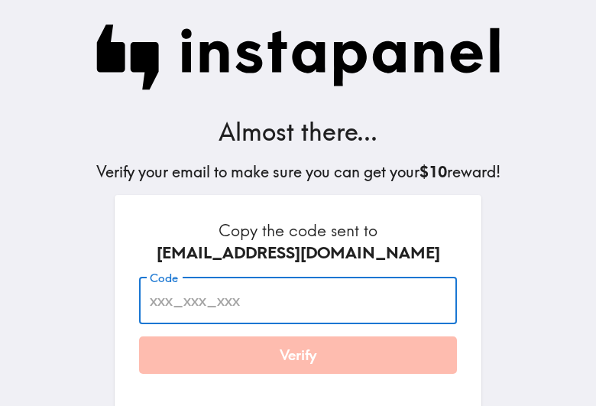
click at [241, 294] on input "Code" at bounding box center [298, 299] width 318 height 47
paste input "D8t_Ydk_LP2"
type input "D8t_Ydk_LP2"
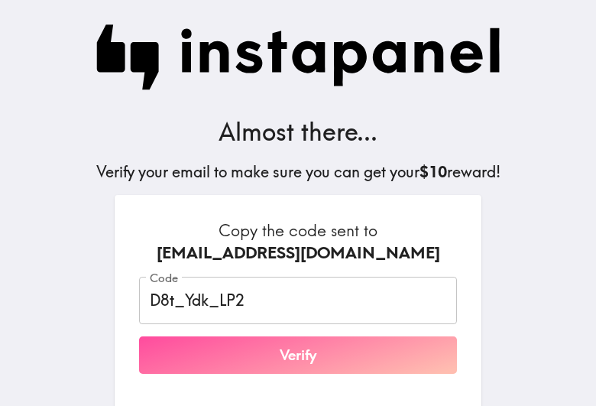
click at [299, 353] on button "Verify" at bounding box center [298, 355] width 318 height 38
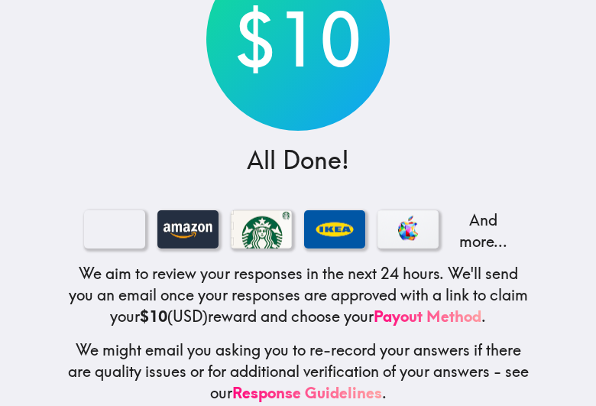
scroll to position [186, 0]
